Goal: Task Accomplishment & Management: Manage account settings

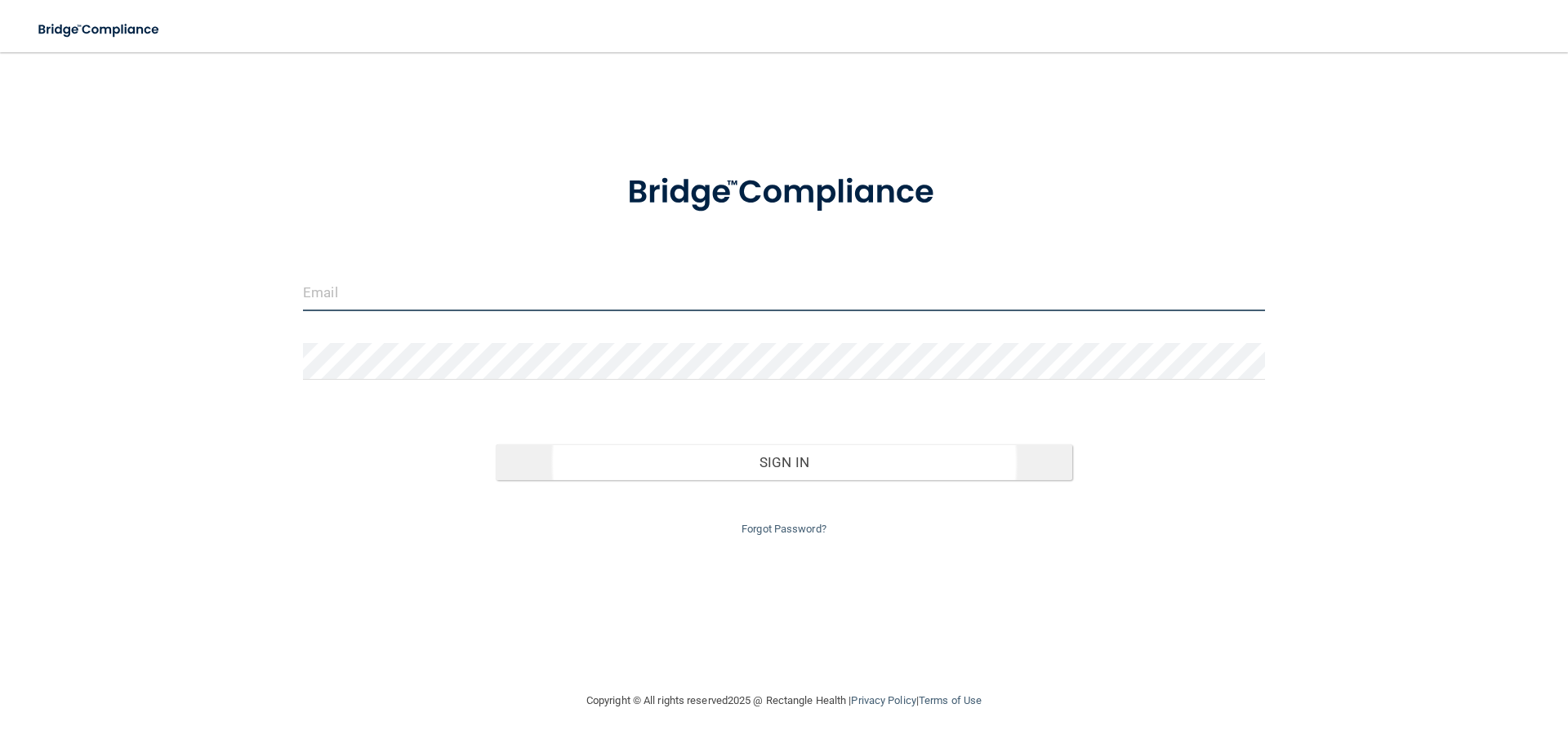
type input "[EMAIL_ADDRESS][DOMAIN_NAME]"
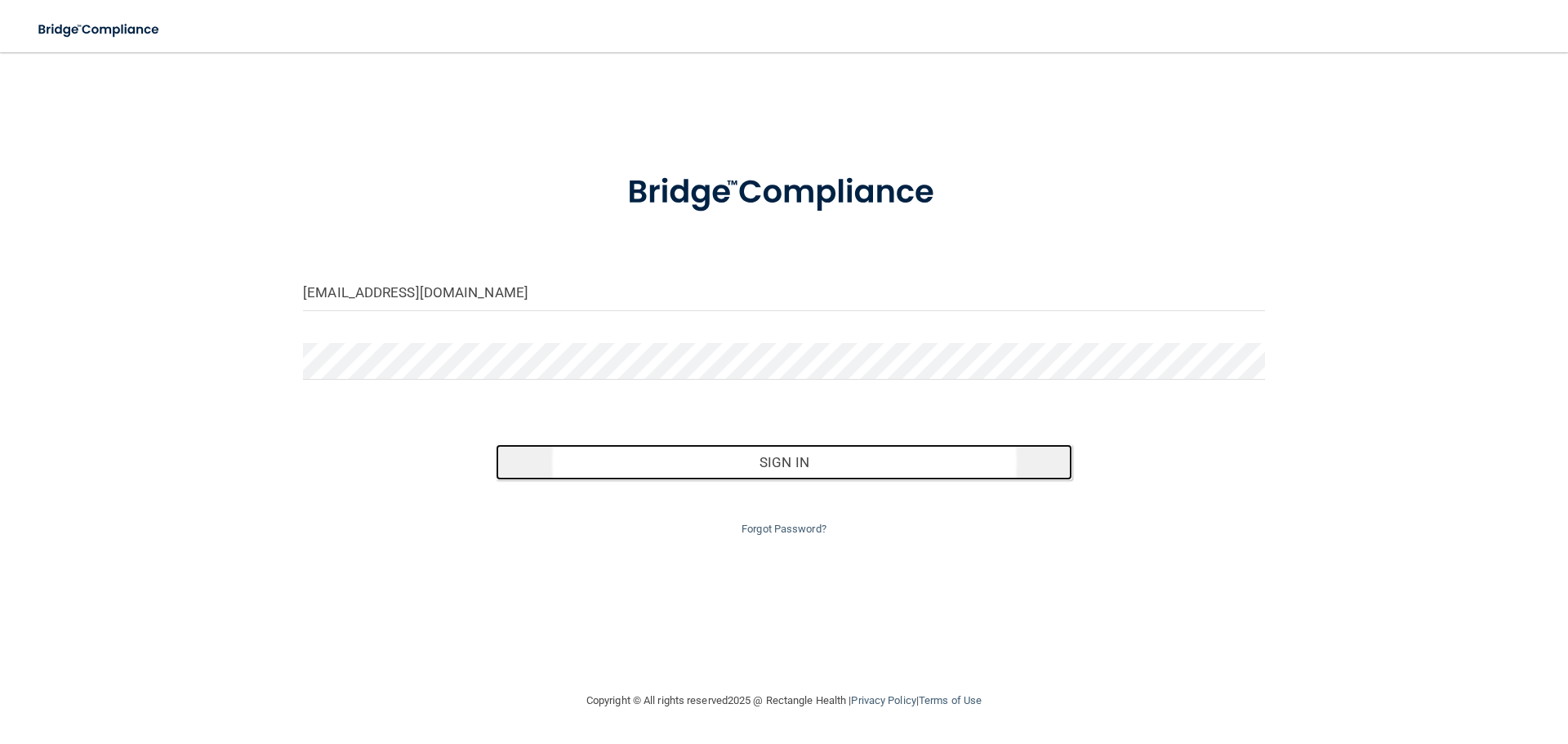
click at [801, 470] on button "Sign In" at bounding box center [784, 462] width 577 height 36
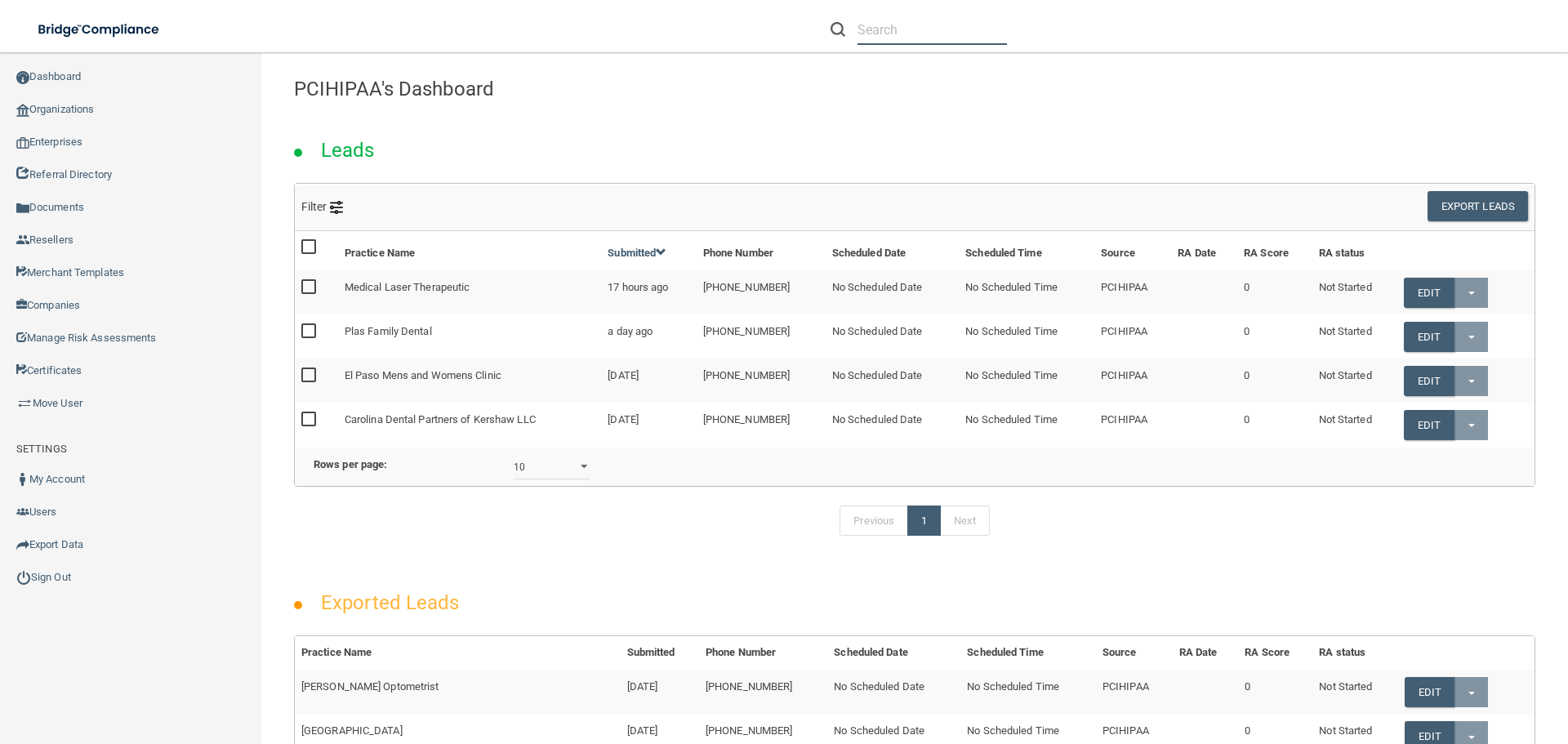
click at [923, 26] on input "text" at bounding box center [933, 30] width 149 height 30
paste input "Rocky Mountain Oral & Maxillofacial Surgery [PERSON_NAME] | Centennial"
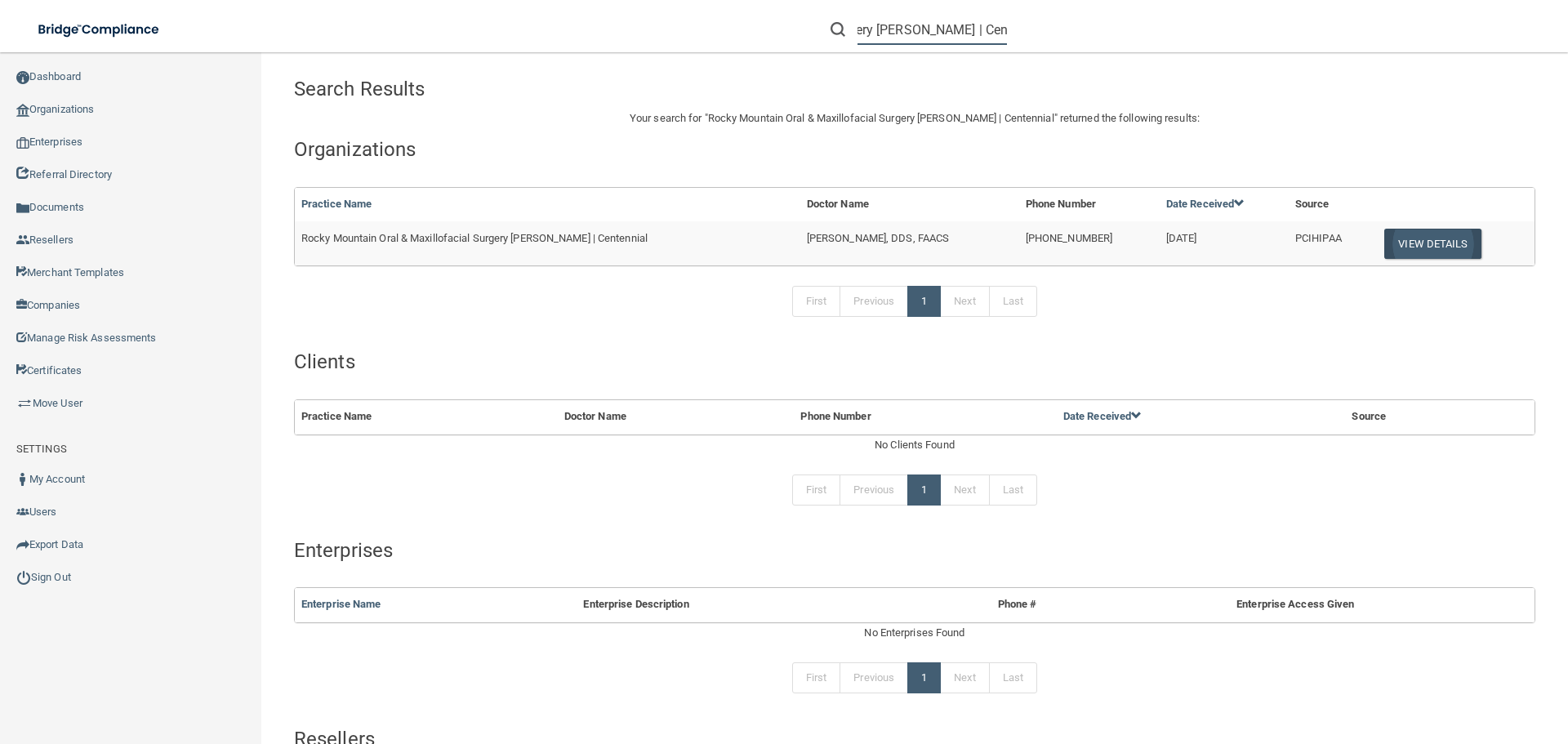
type input "Rocky Mountain Oral & Maxillofacial Surgery [PERSON_NAME] | Centennial"
click at [1404, 241] on button "View Details" at bounding box center [1433, 243] width 97 height 30
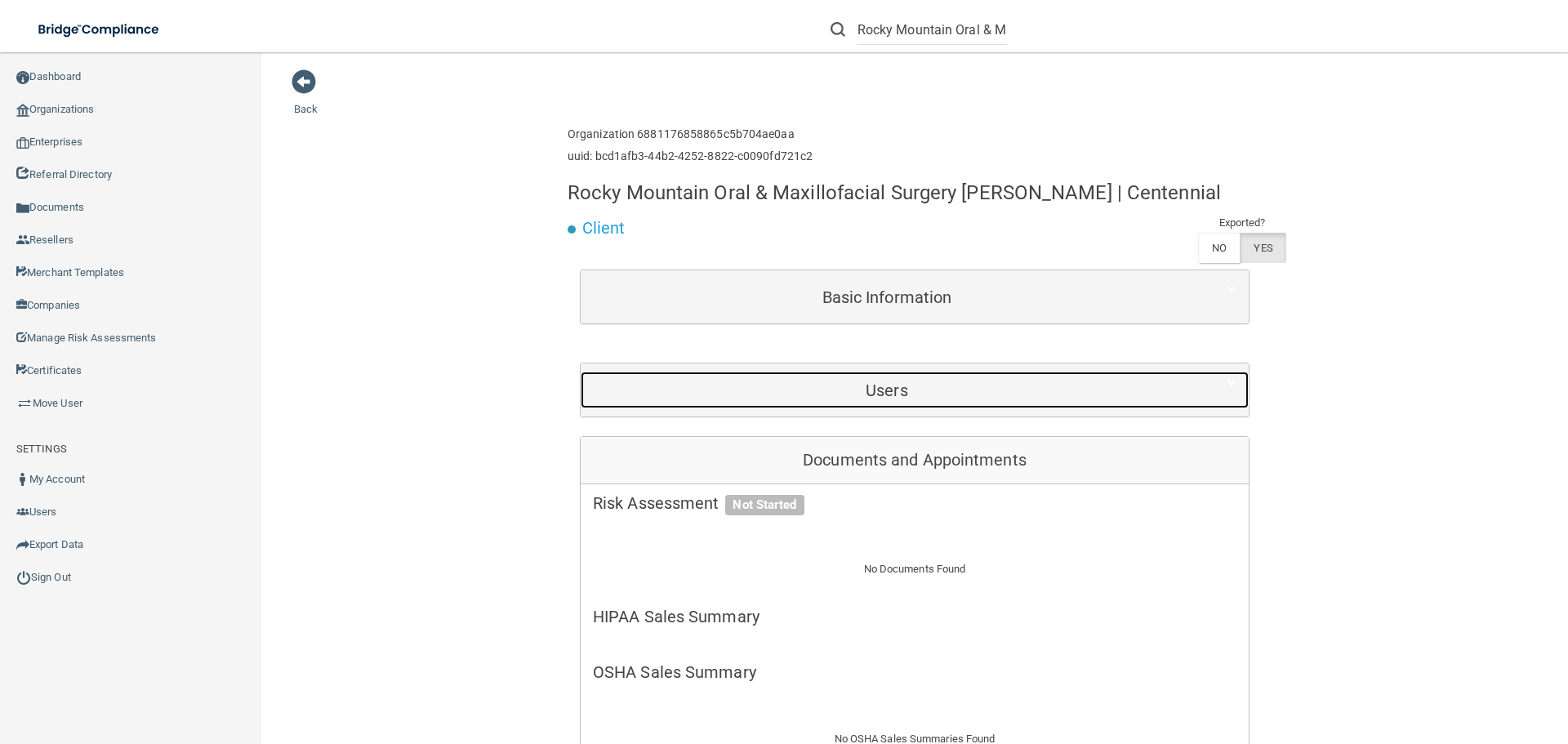
click at [806, 395] on h5 "Users" at bounding box center [887, 390] width 588 height 18
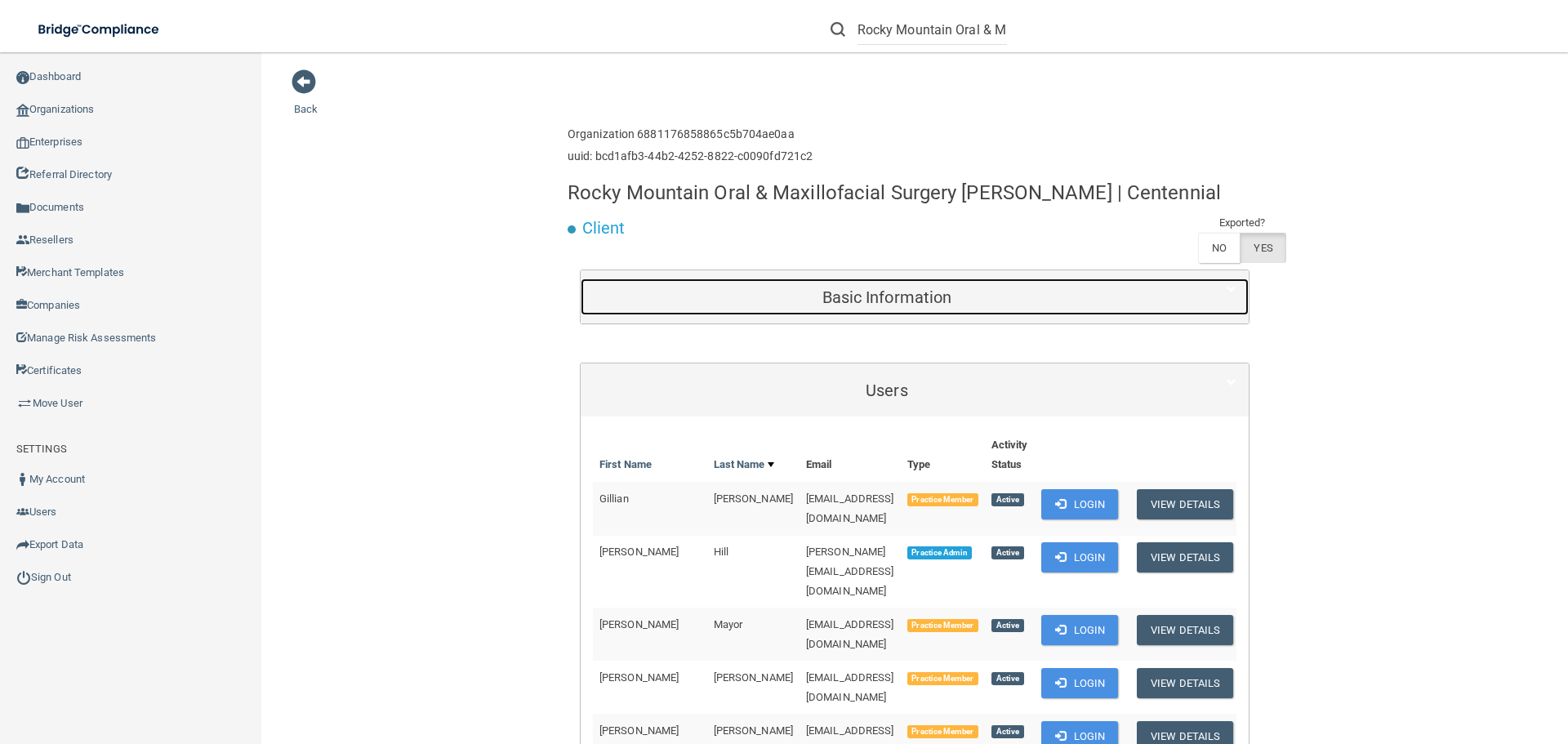
click at [850, 315] on div "Basic Information" at bounding box center [887, 297] width 613 height 37
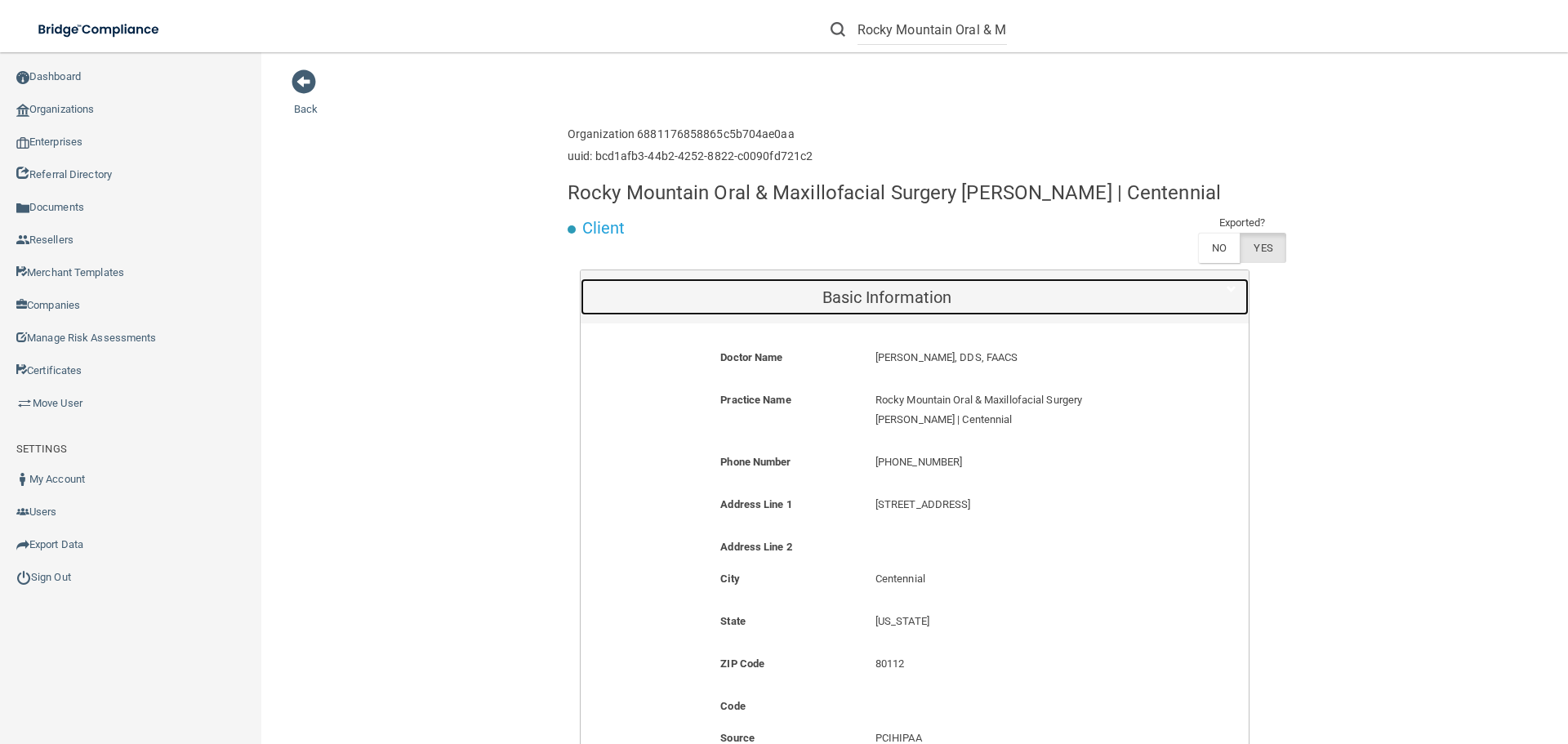
click at [854, 307] on h5 "Basic Information" at bounding box center [887, 297] width 588 height 18
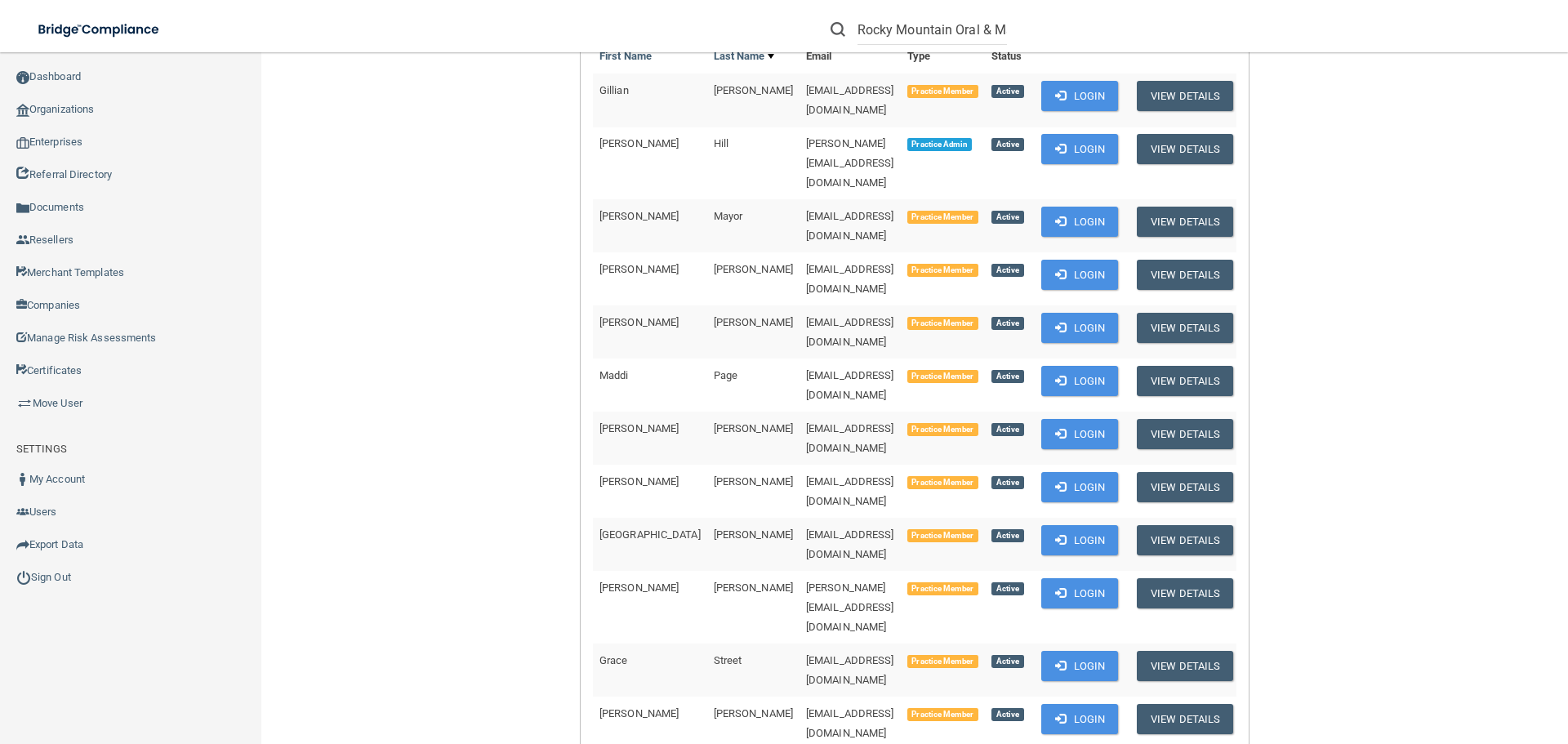
scroll to position [327, 0]
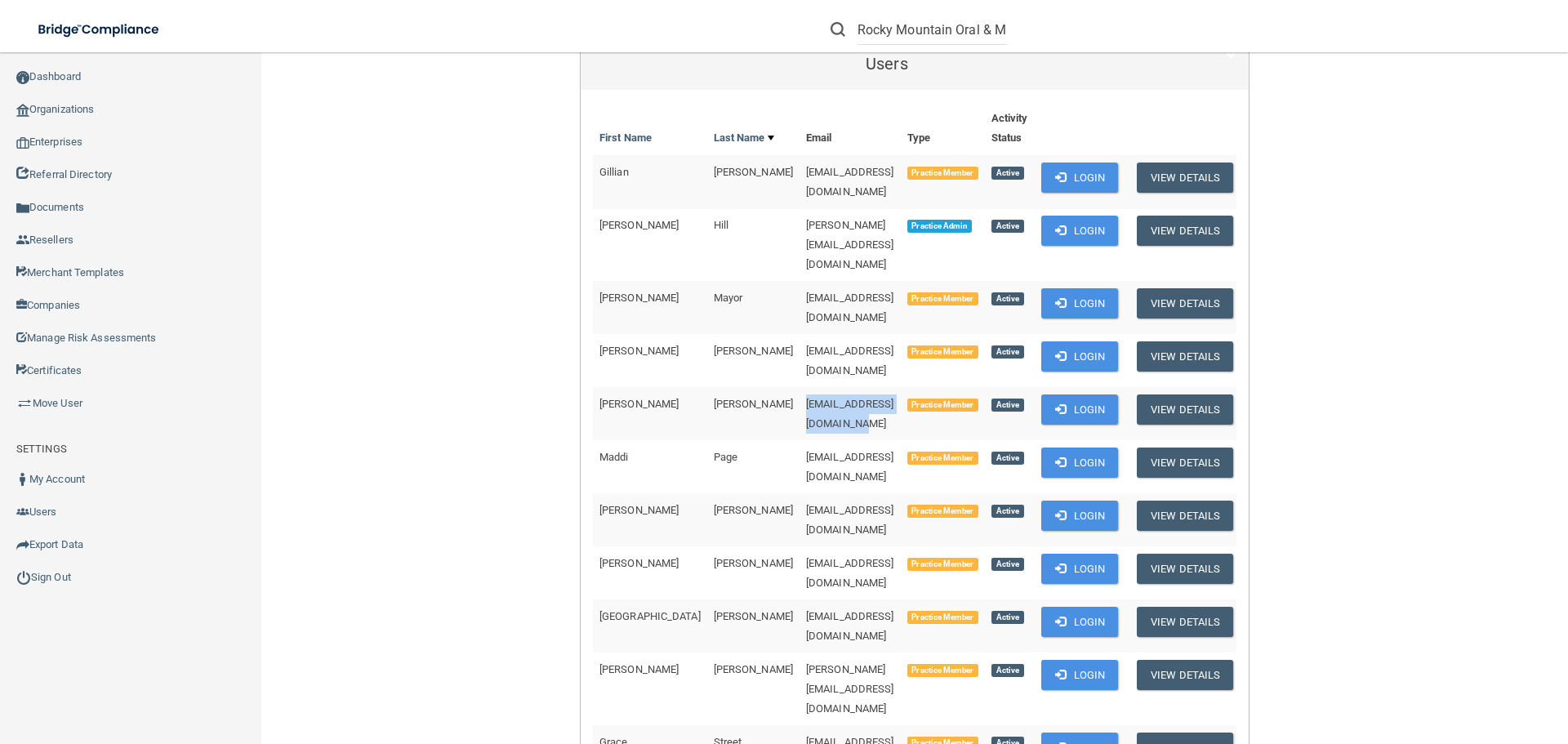
drag, startPoint x: 715, startPoint y: 352, endPoint x: 863, endPoint y: 358, distance: 148.1
click at [863, 387] on td "[EMAIL_ADDRESS][DOMAIN_NAME]" at bounding box center [850, 414] width 101 height 53
click at [879, 387] on td "[EMAIL_ADDRESS][DOMAIN_NAME]" at bounding box center [850, 414] width 101 height 53
drag, startPoint x: 715, startPoint y: 355, endPoint x: 864, endPoint y: 355, distance: 149.0
click at [864, 387] on td "[EMAIL_ADDRESS][DOMAIN_NAME]" at bounding box center [850, 414] width 101 height 53
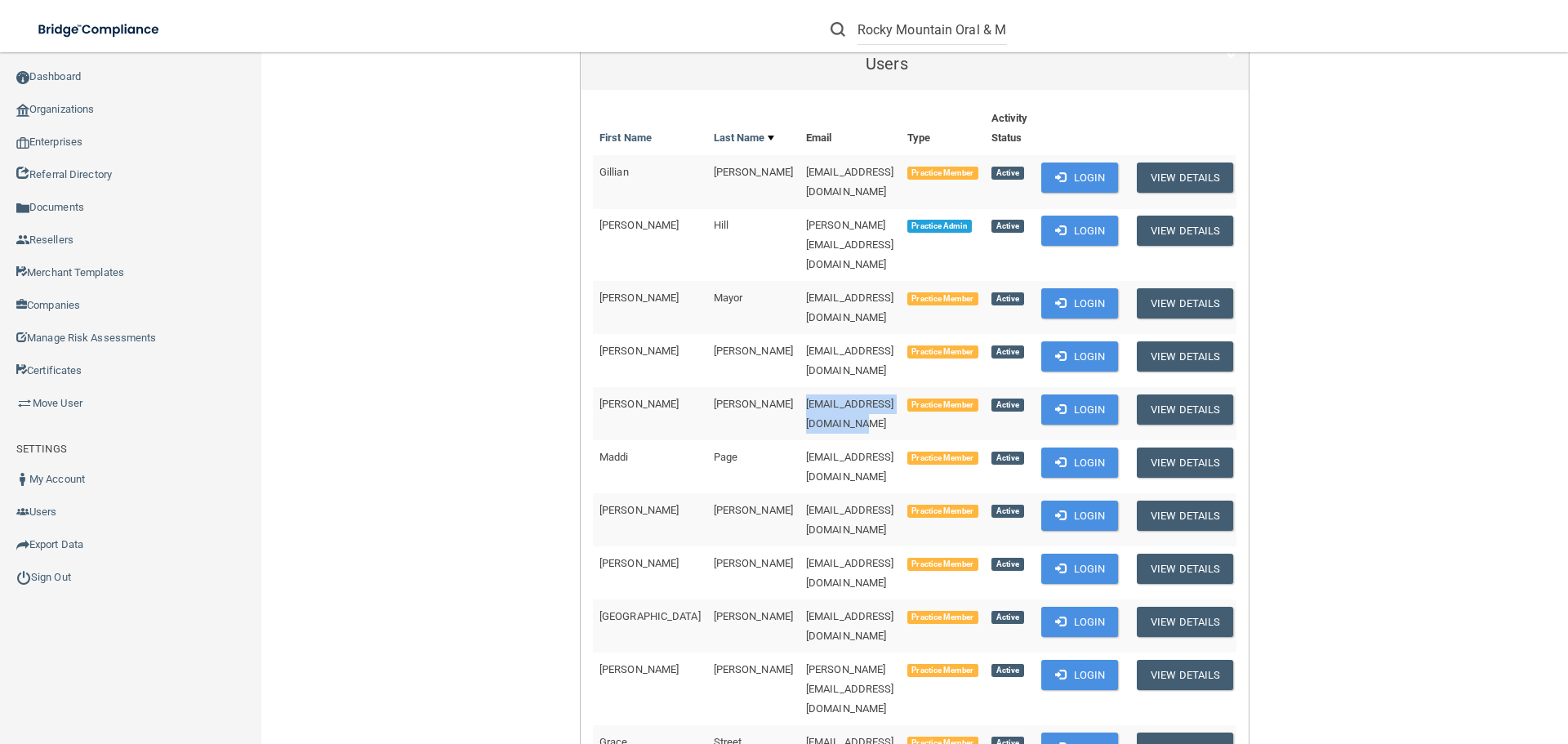
copy span "[EMAIL_ADDRESS][DOMAIN_NAME]"
click at [1058, 220] on button "Login" at bounding box center [1080, 230] width 77 height 30
click at [57, 582] on link "Sign Out" at bounding box center [131, 576] width 262 height 33
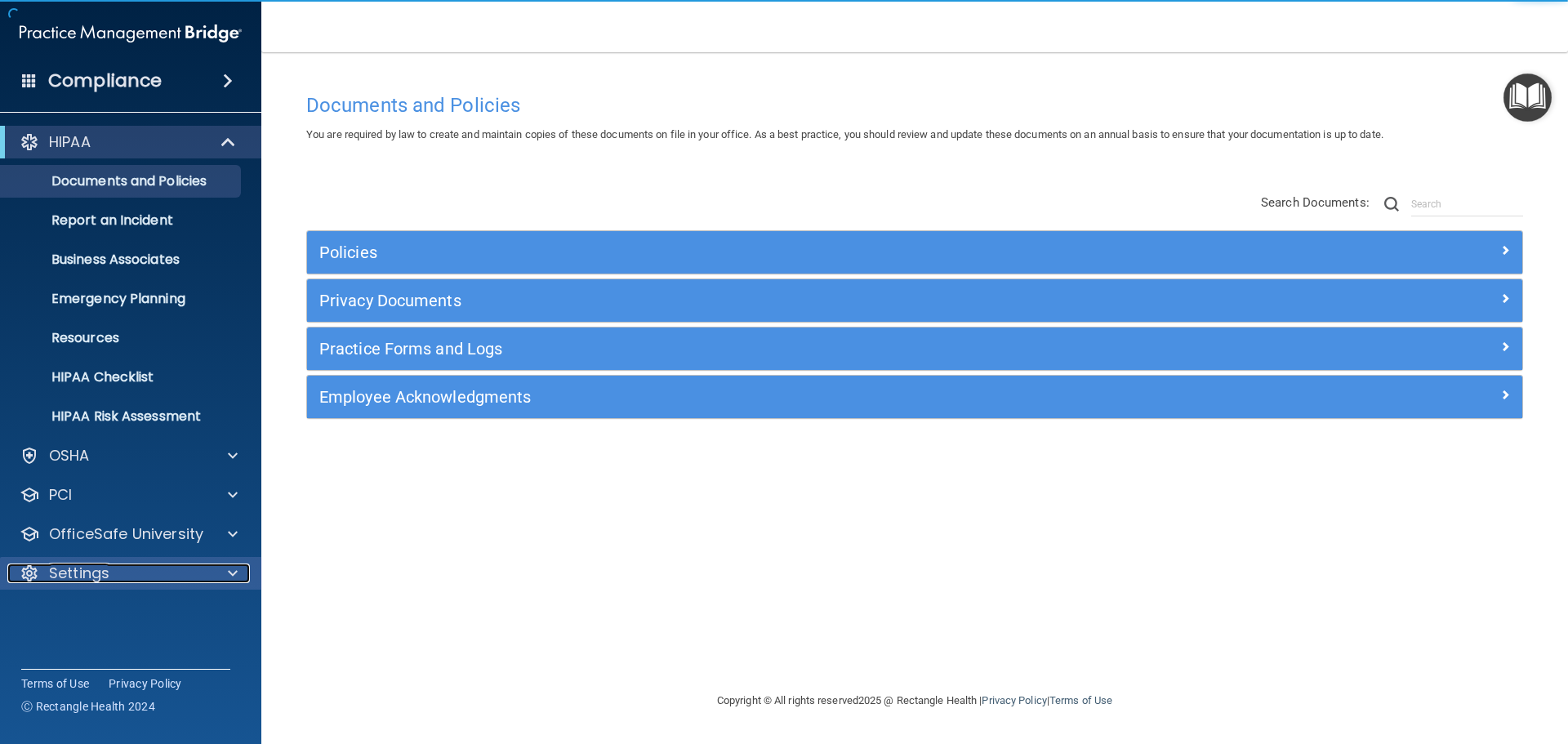
click at [128, 572] on div "Settings" at bounding box center [108, 573] width 202 height 19
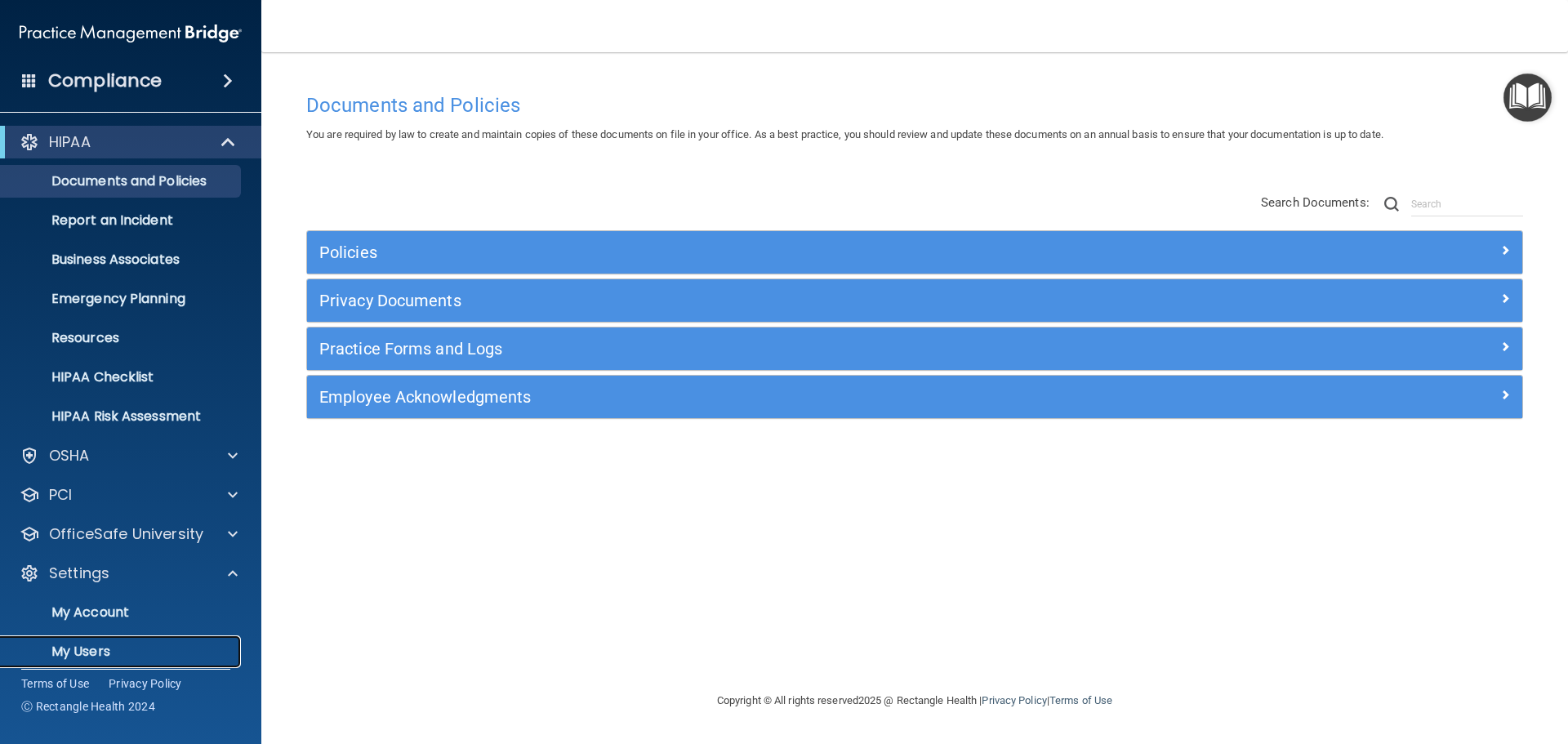
click at [100, 654] on p "My Users" at bounding box center [122, 651] width 223 height 17
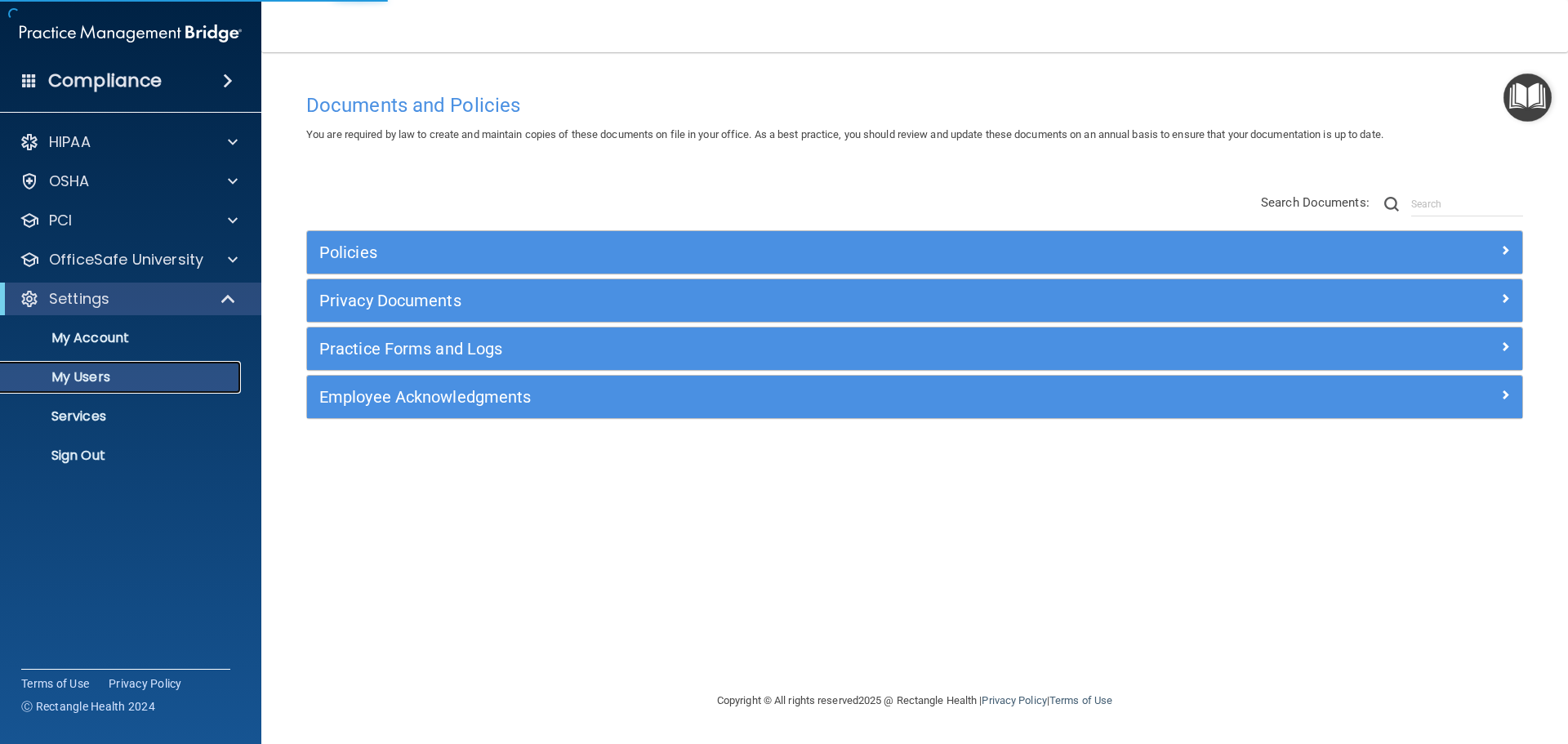
select select "20"
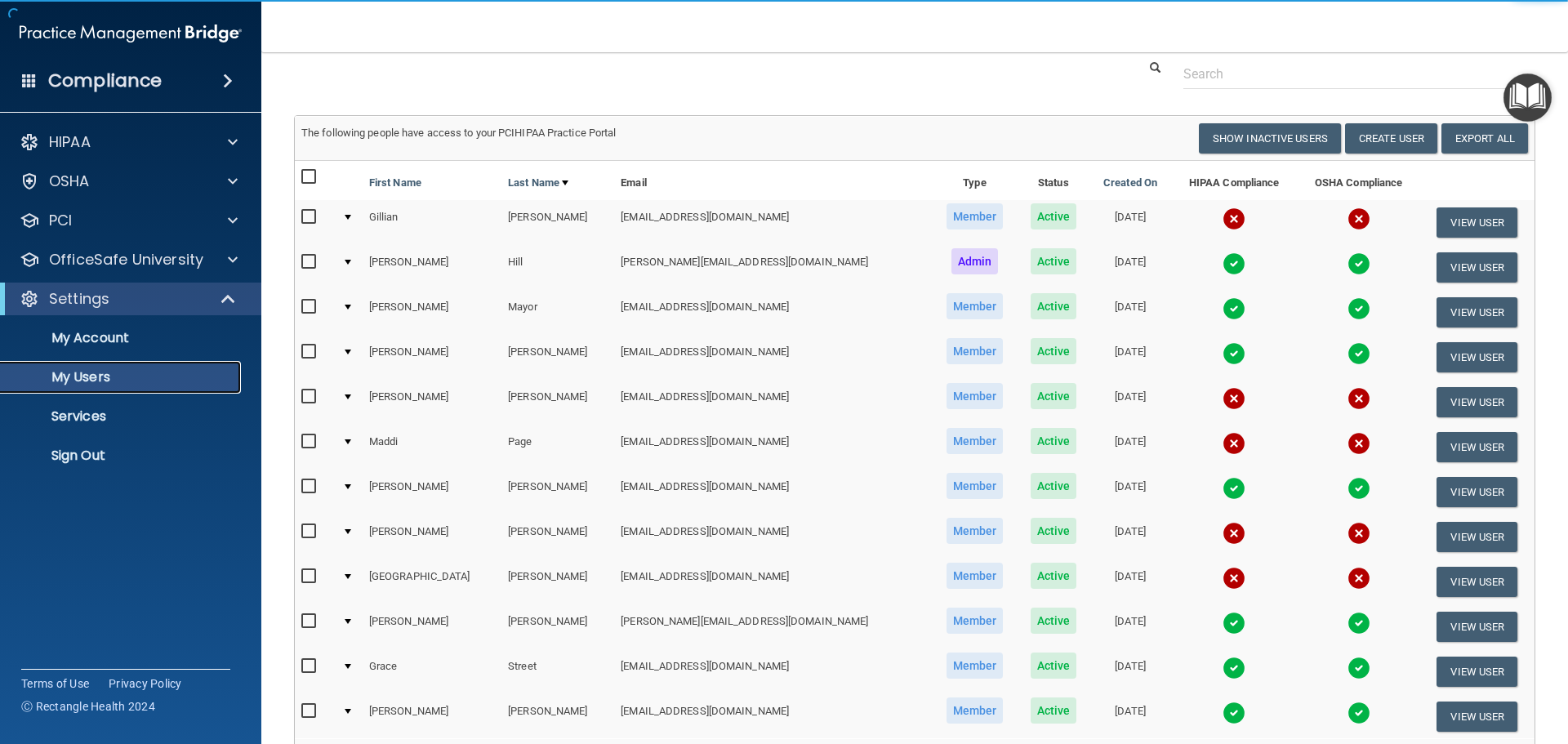
scroll to position [163, 0]
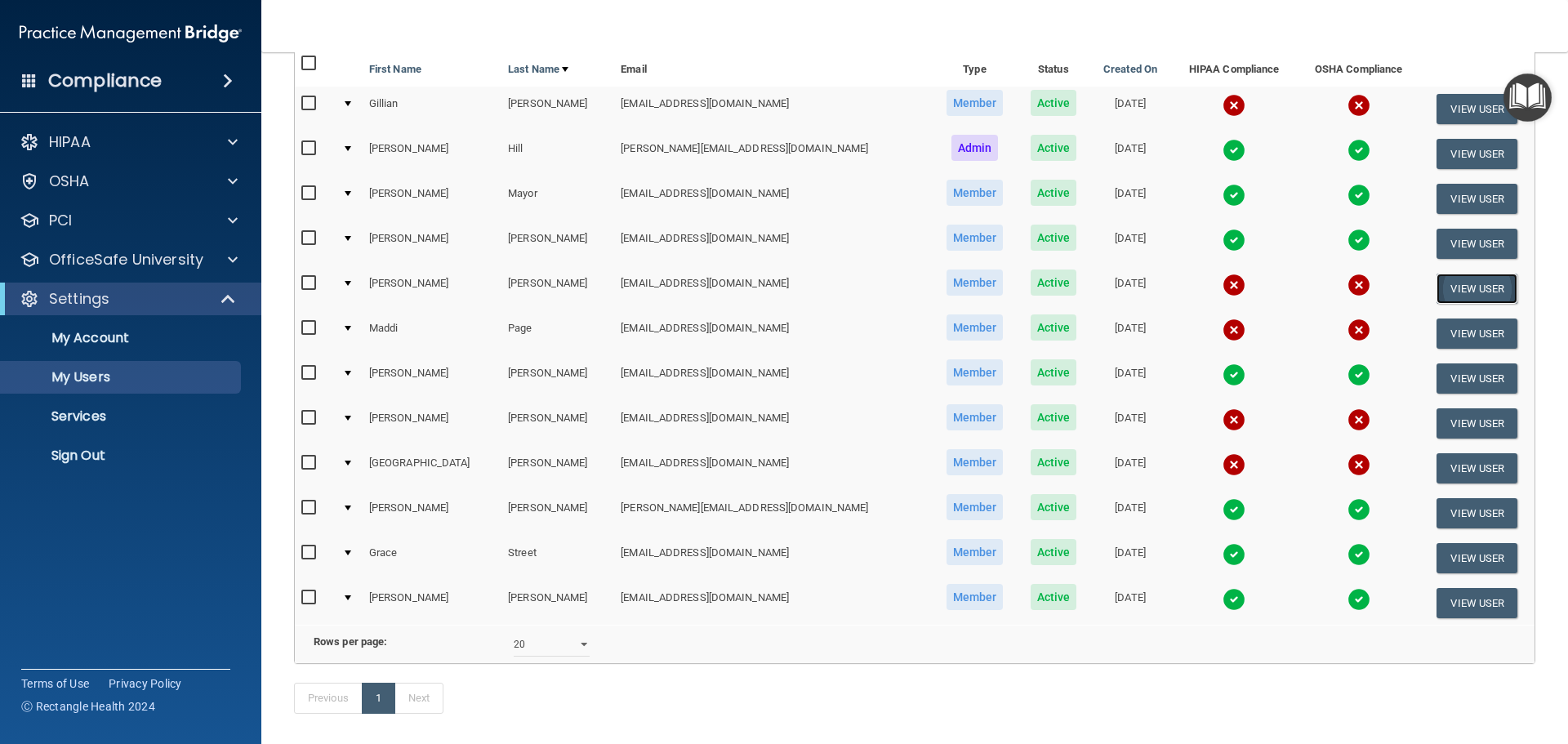
click at [1441, 284] on button "View User" at bounding box center [1477, 288] width 81 height 30
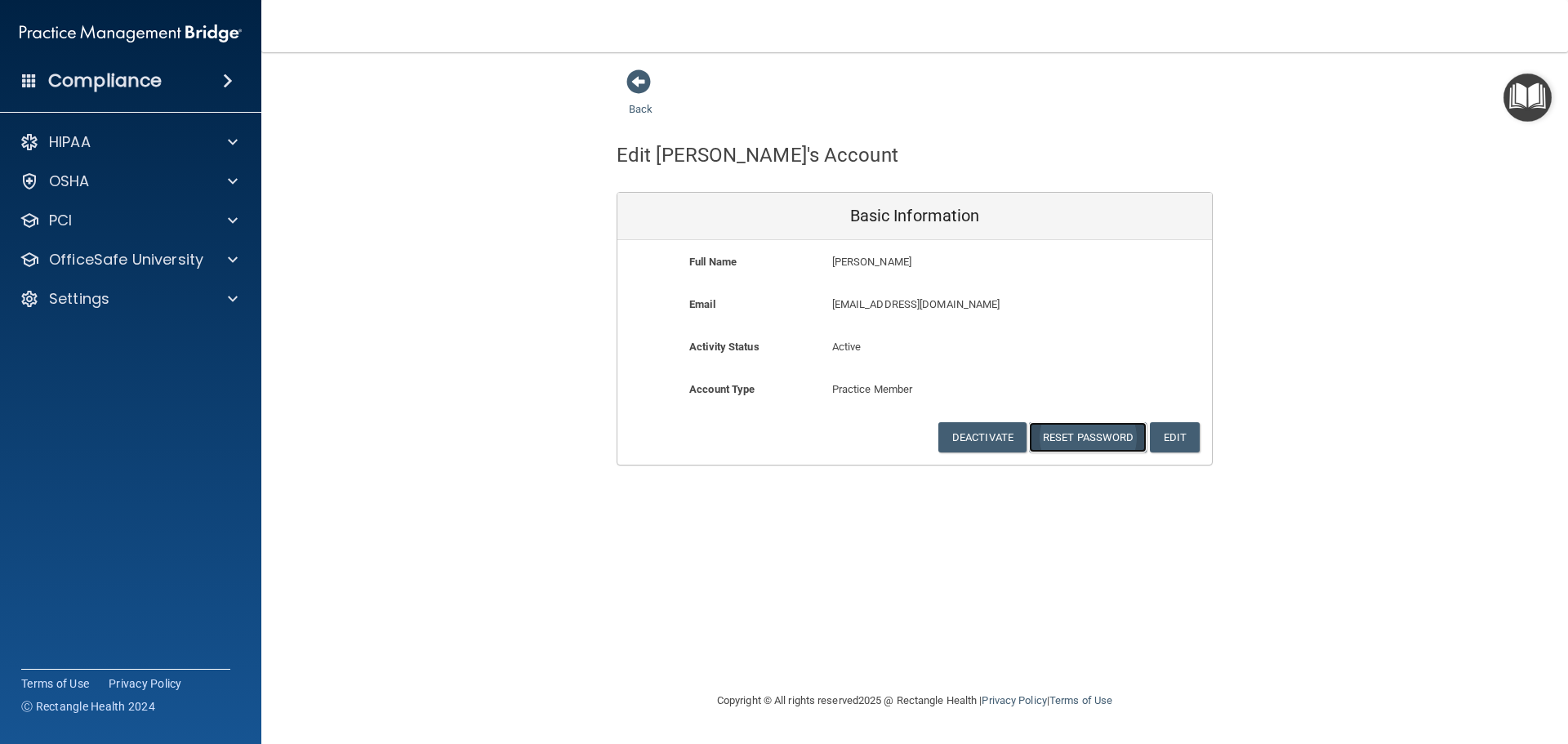
click at [1093, 434] on button "Reset Password" at bounding box center [1088, 437] width 118 height 30
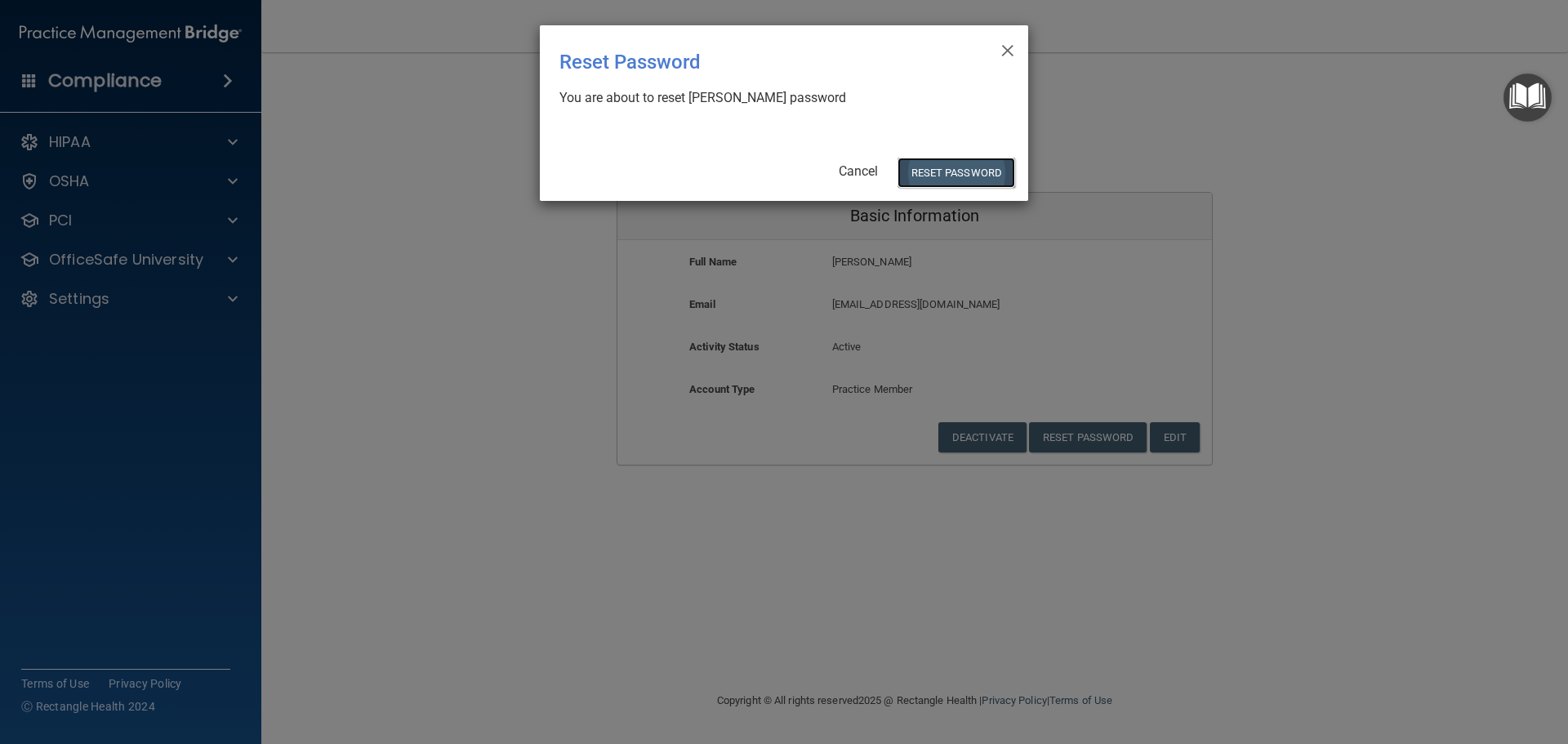
click at [976, 166] on button "Reset Password" at bounding box center [956, 172] width 118 height 30
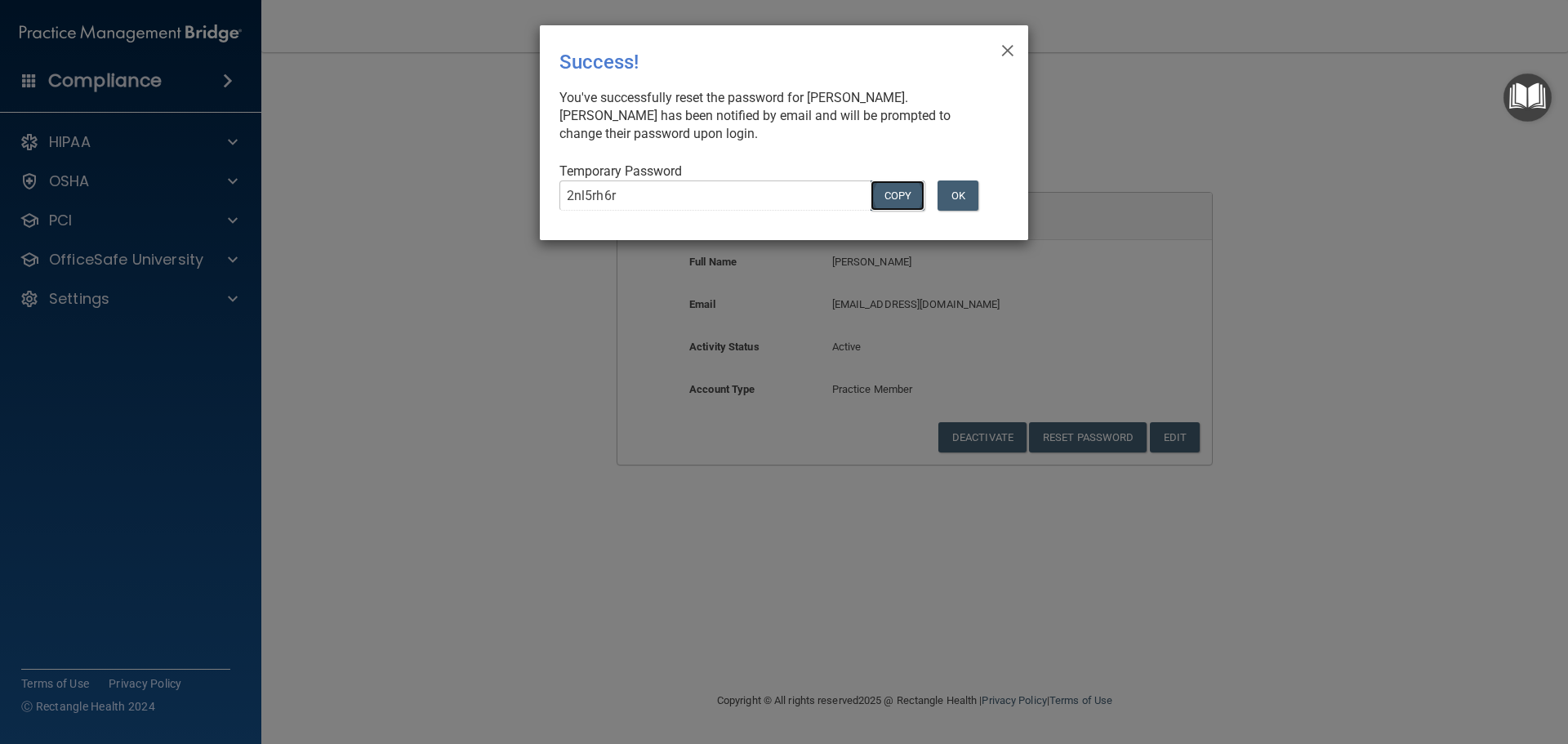
click at [904, 202] on button "COPY" at bounding box center [897, 195] width 54 height 30
click at [554, 194] on div "2nl5rh6r Copy" at bounding box center [739, 201] width 384 height 43
click at [963, 187] on button "OK" at bounding box center [958, 195] width 40 height 30
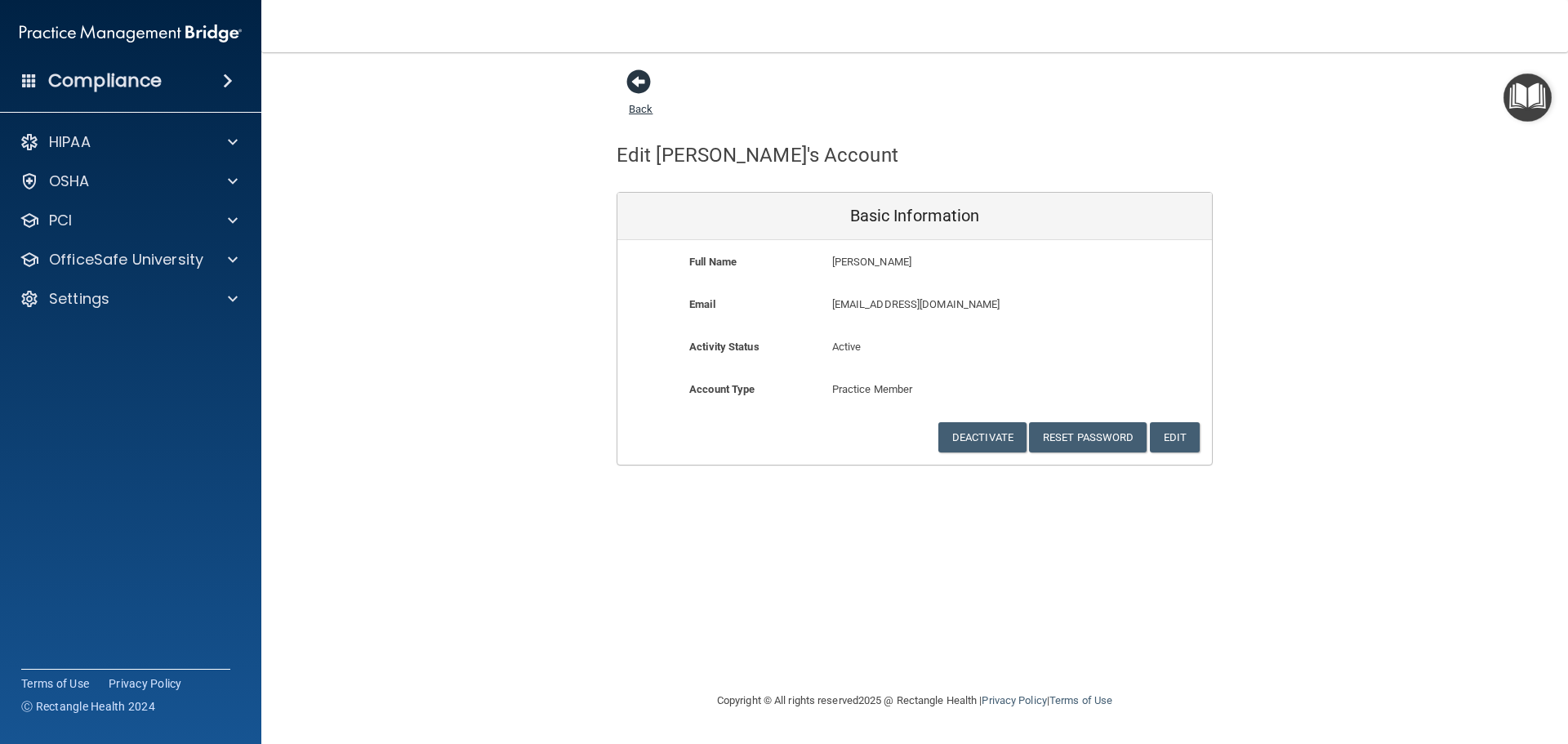
click at [645, 79] on span at bounding box center [639, 82] width 25 height 25
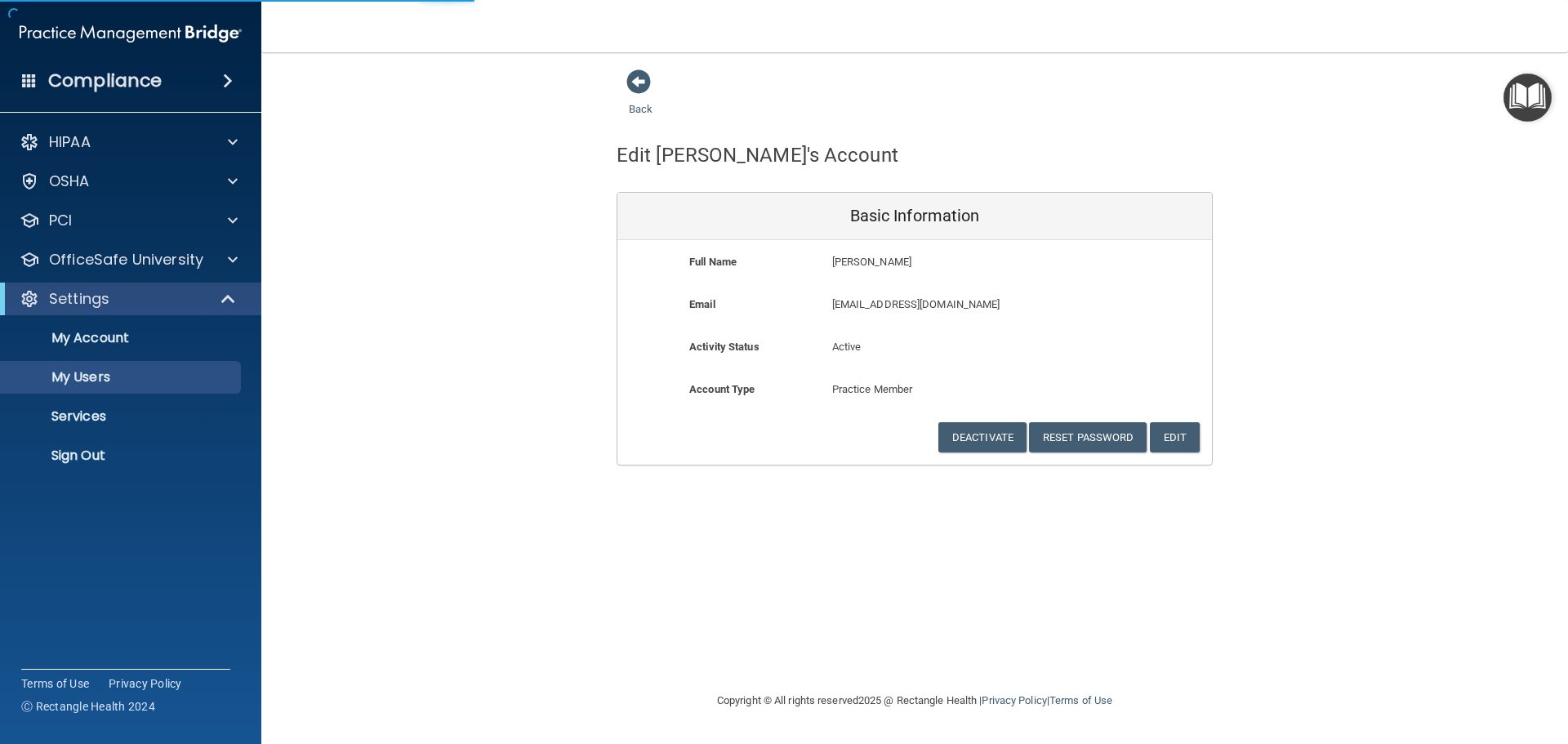
select select "20"
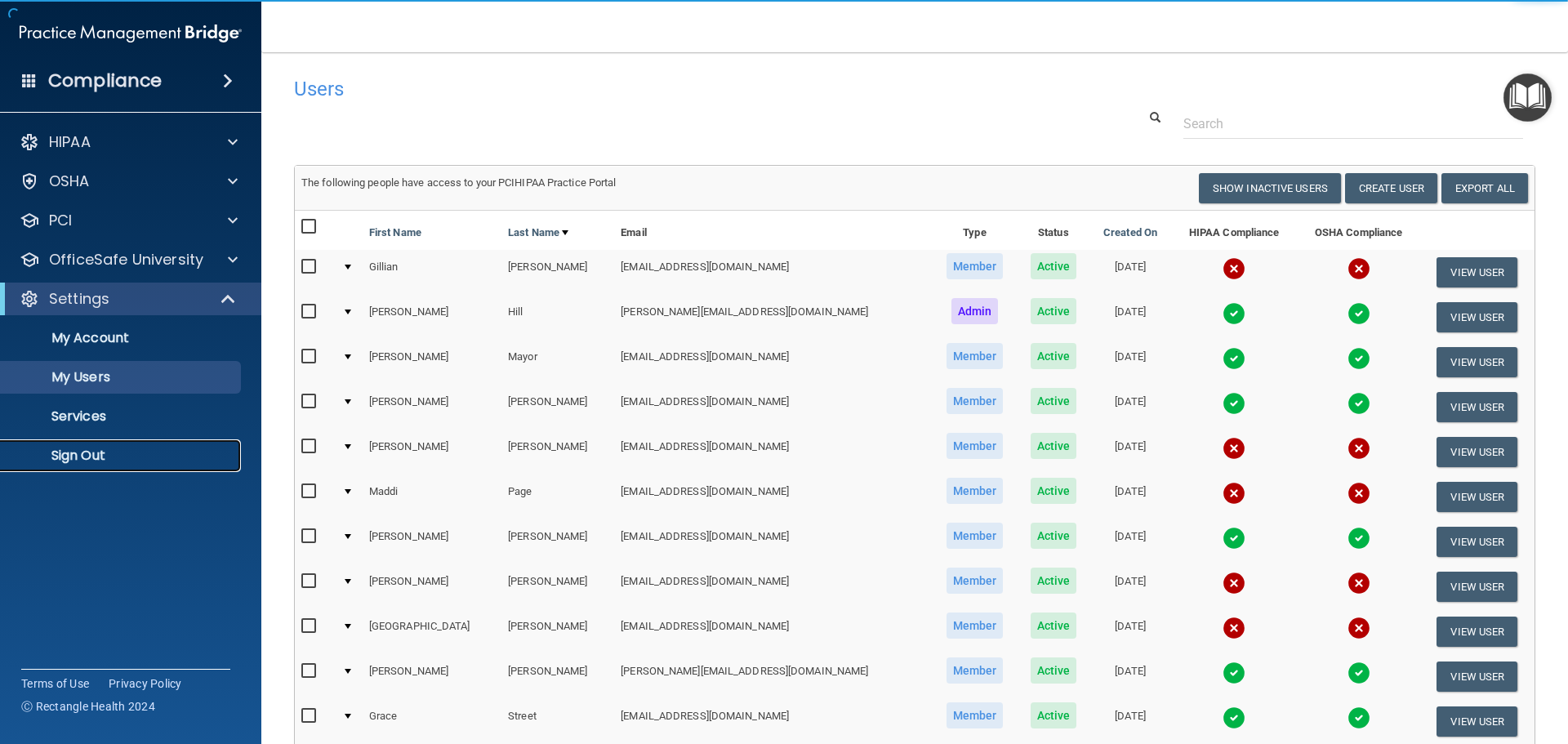
click at [87, 452] on p "Sign Out" at bounding box center [122, 455] width 223 height 17
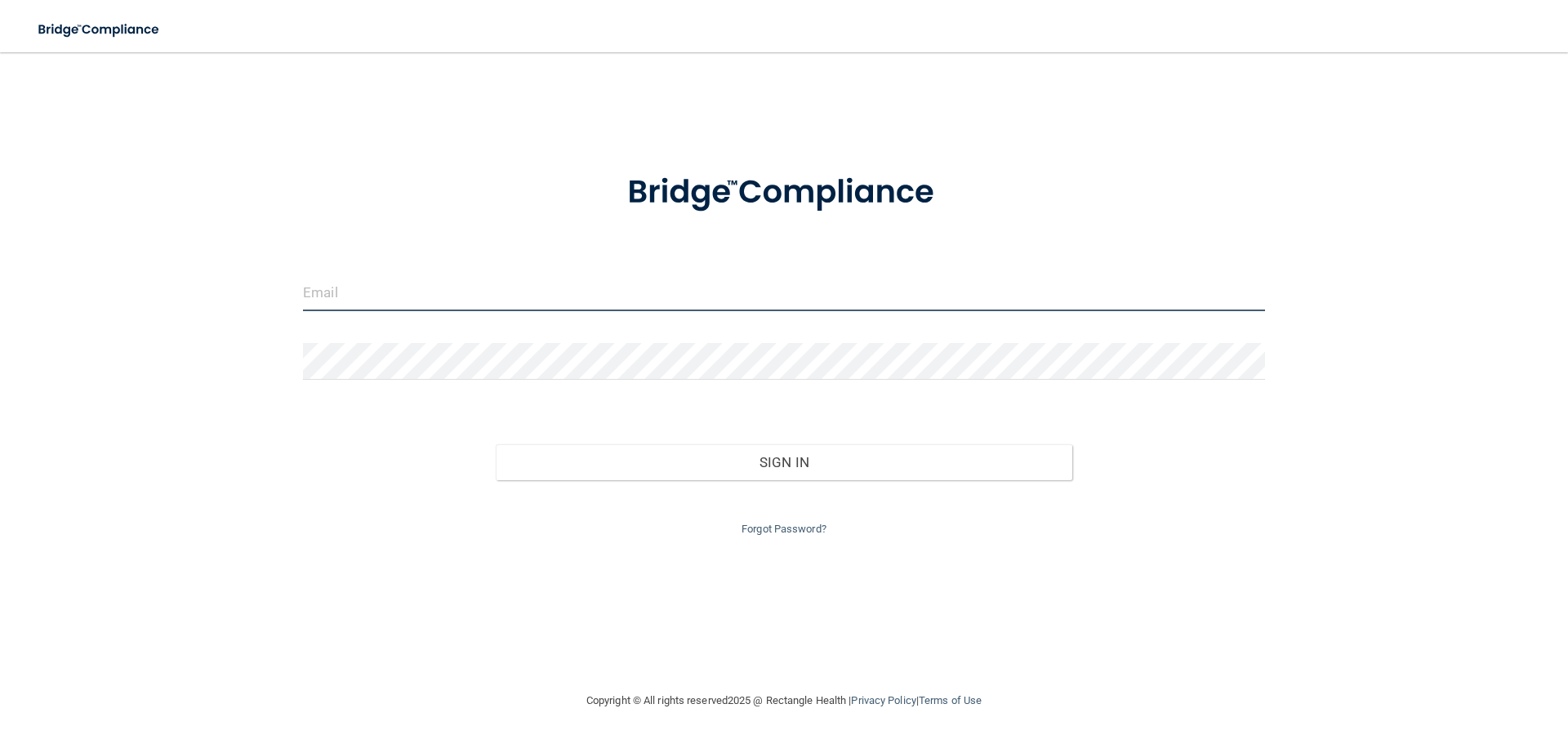
type input "[EMAIL_ADDRESS][DOMAIN_NAME]"
